Goal: Check status: Check status

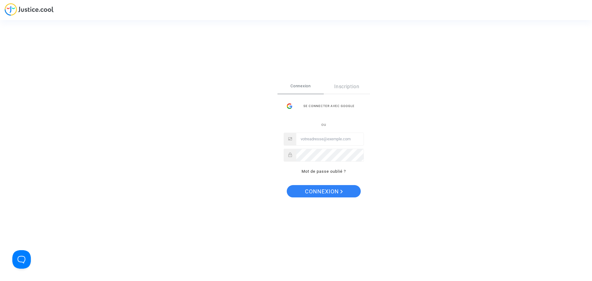
type input "[PERSON_NAME][EMAIL_ADDRESS][DOMAIN_NAME]"
click at [331, 187] on span "Connexion" at bounding box center [324, 191] width 38 height 13
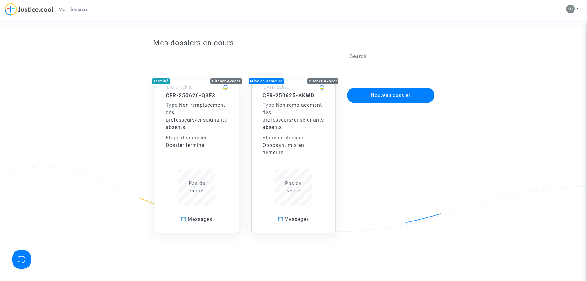
click at [281, 108] on span "Non-remplacement des professeurs/enseignants absents" at bounding box center [293, 116] width 61 height 28
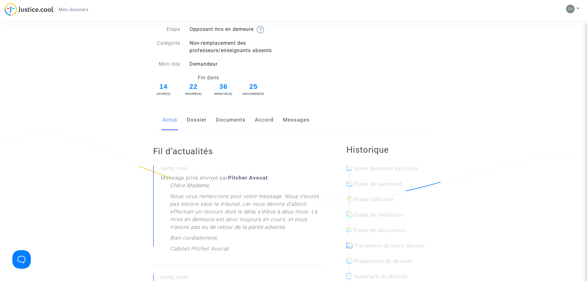
scroll to position [31, 0]
click at [209, 122] on div "Actus Dossier Documents Accord Messages" at bounding box center [293, 121] width 281 height 21
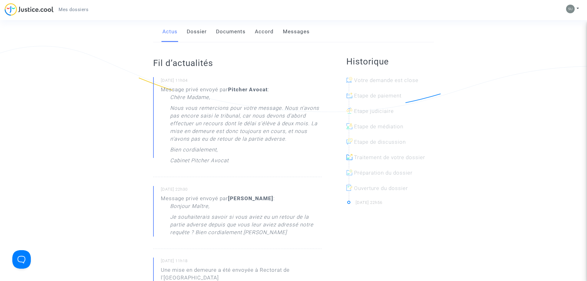
scroll to position [123, 0]
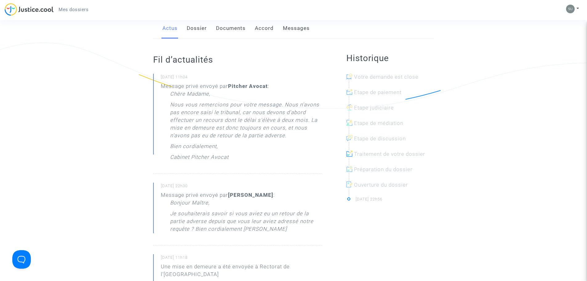
click at [196, 34] on link "Dossier" at bounding box center [197, 28] width 20 height 20
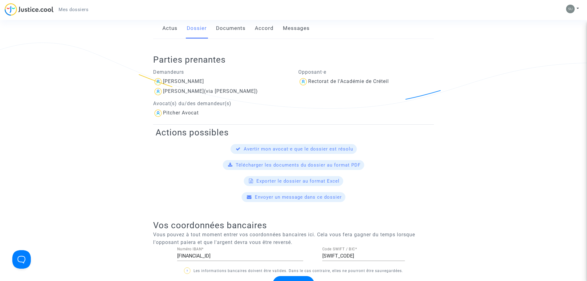
click at [246, 28] on div "Actus Dossier Documents Accord Messages" at bounding box center [293, 28] width 281 height 21
click at [238, 29] on link "Documents" at bounding box center [231, 28] width 30 height 20
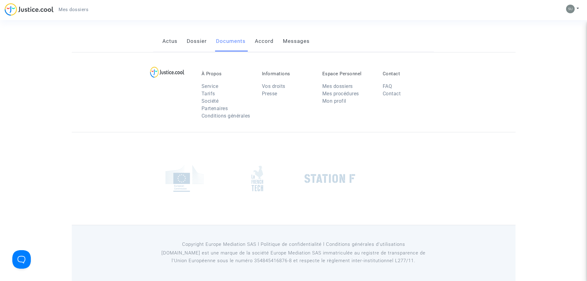
scroll to position [123, 0]
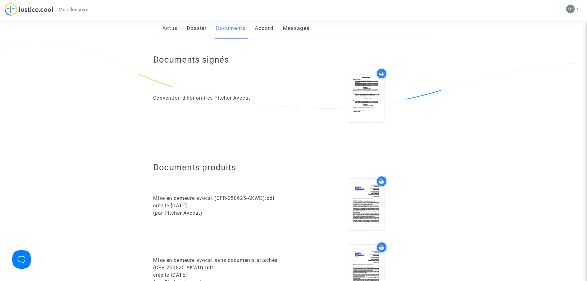
click at [258, 31] on link "Accord" at bounding box center [264, 28] width 19 height 20
